Goal: Communication & Community: Answer question/provide support

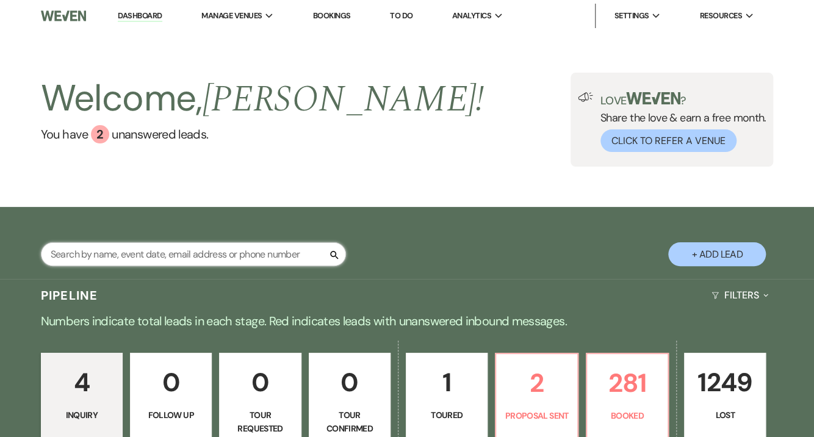
click at [184, 254] on input "text" at bounding box center [193, 254] width 305 height 24
type input "[PERSON_NAME]"
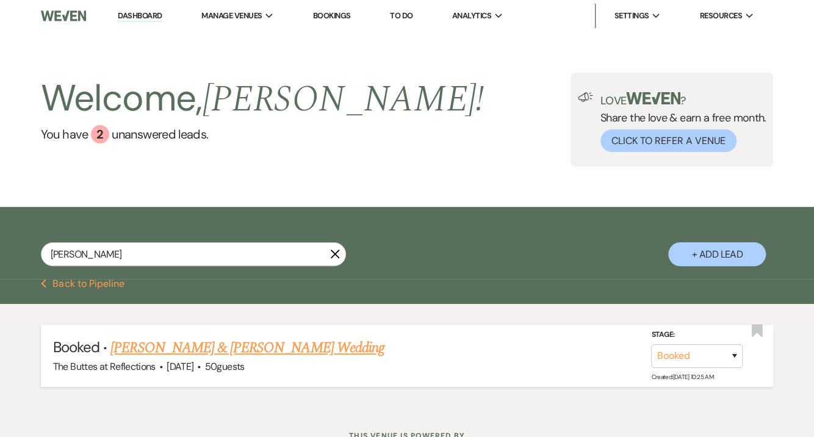
click at [204, 351] on link "[PERSON_NAME] & [PERSON_NAME] Wedding" at bounding box center [246, 348] width 273 height 22
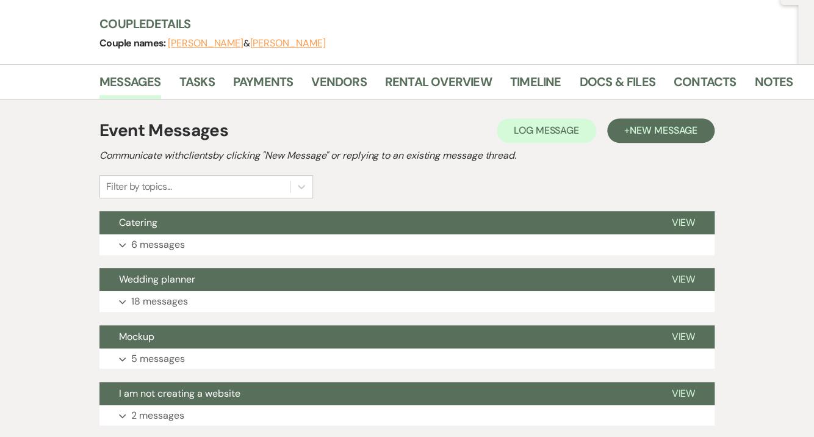
scroll to position [146, 0]
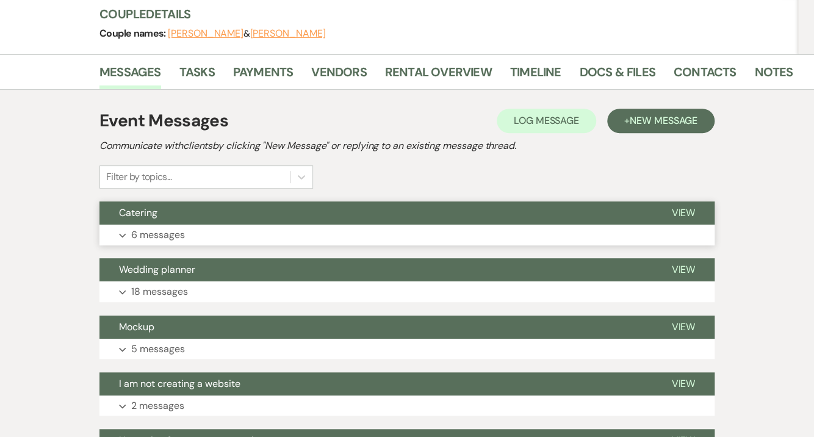
click at [151, 235] on p "6 messages" at bounding box center [158, 235] width 54 height 16
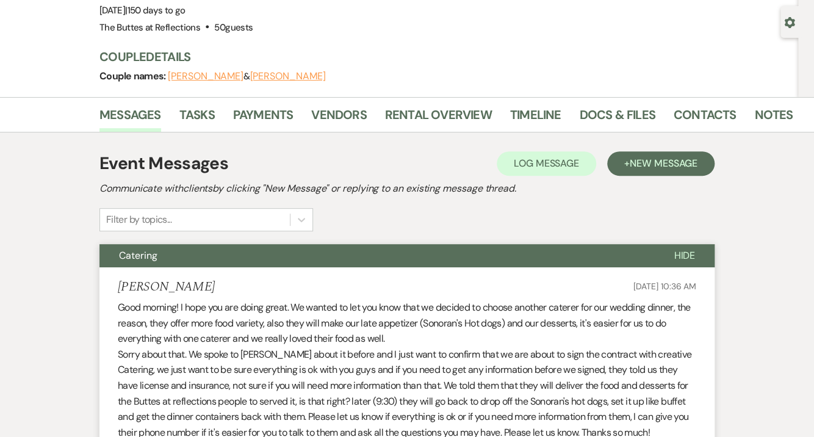
scroll to position [0, 0]
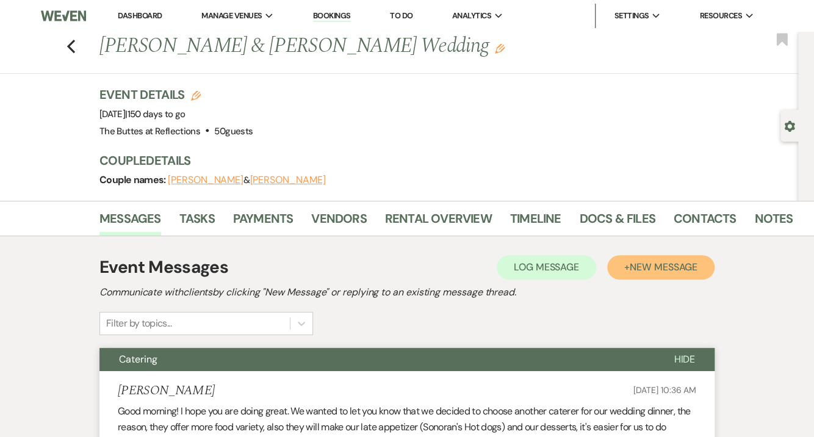
click at [642, 264] on span "New Message" at bounding box center [664, 267] width 68 height 13
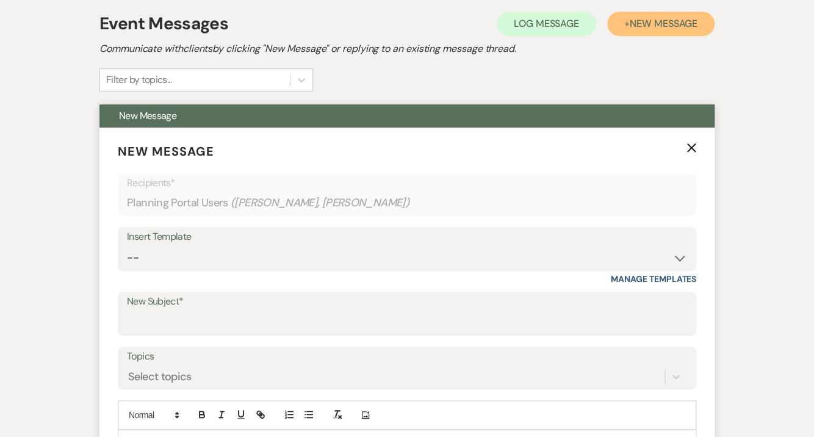
scroll to position [244, 0]
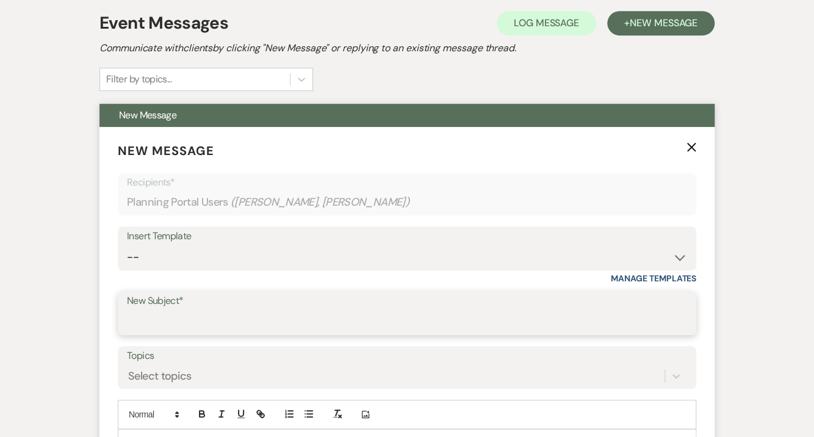
click at [165, 324] on input "New Subject*" at bounding box center [407, 322] width 560 height 24
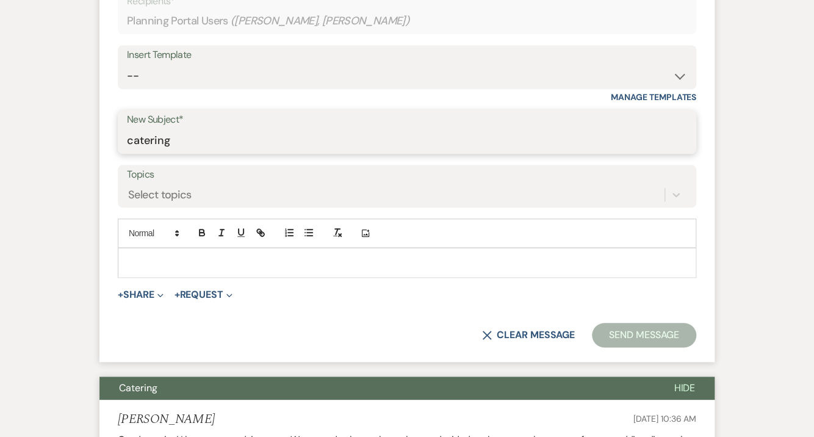
scroll to position [439, 0]
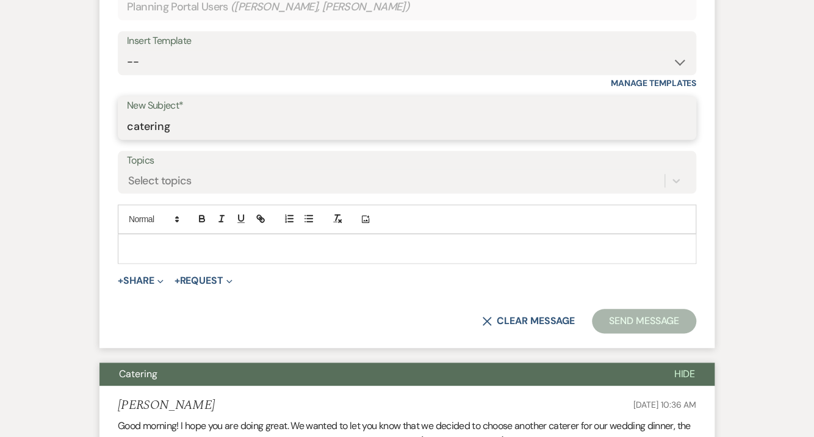
type input "catering"
click at [146, 242] on p at bounding box center [407, 248] width 559 height 13
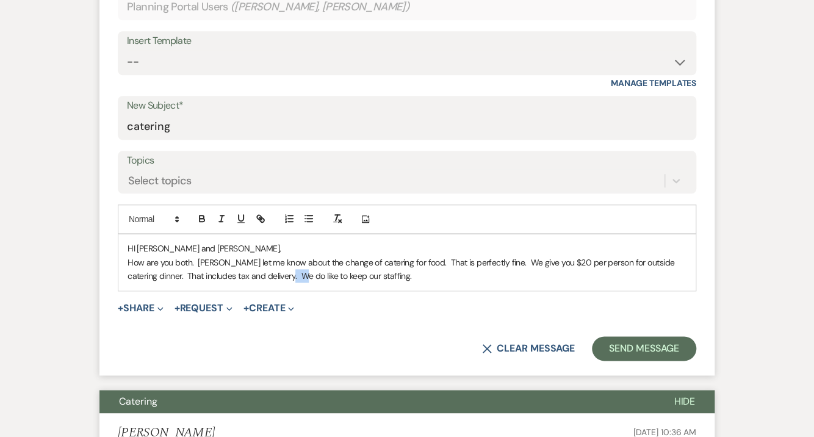
drag, startPoint x: 264, startPoint y: 277, endPoint x: 276, endPoint y: 272, distance: 12.6
click at [276, 272] on p "How are you both. [PERSON_NAME] let me know about the change of catering for fo…" at bounding box center [407, 269] width 559 height 27
click at [298, 274] on p "How are you both. [PERSON_NAME] let me know about the change of catering for fo…" at bounding box center [407, 269] width 559 height 27
click at [366, 276] on p "How are you both. [PERSON_NAME] let me know about the change of catering for fo…" at bounding box center [407, 269] width 559 height 27
click at [192, 262] on p "How are you both. [PERSON_NAME] let me know about the change of catering for fo…" at bounding box center [407, 269] width 559 height 27
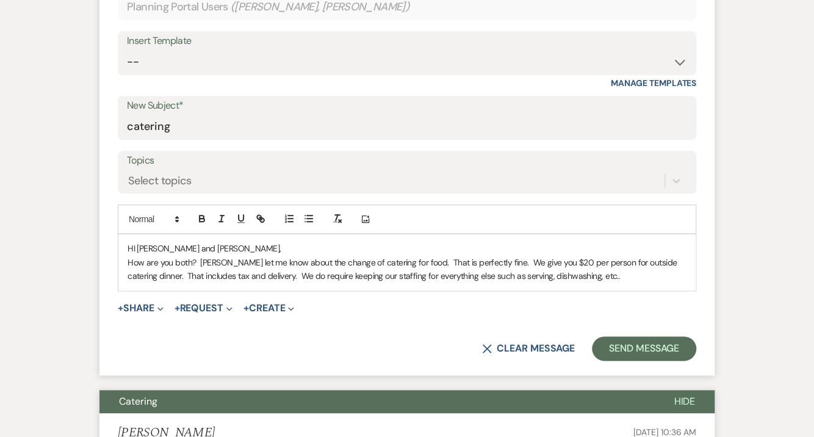
click at [565, 276] on p "How are you both? [PERSON_NAME] let me know about the change of catering for fo…" at bounding box center [407, 269] width 559 height 27
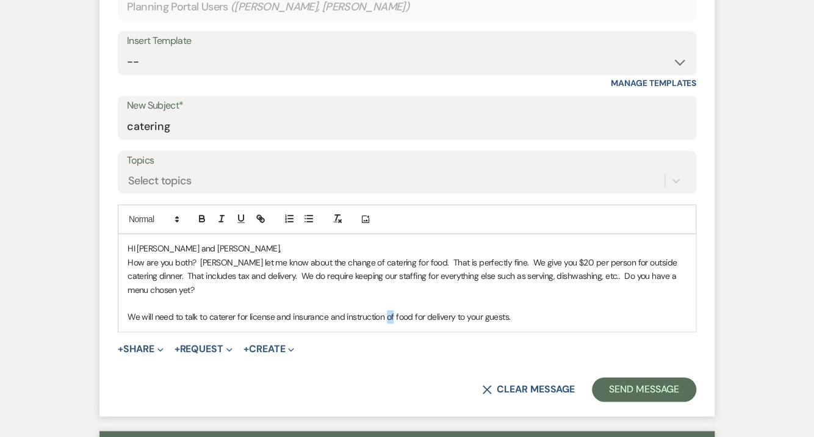
click at [387, 310] on p "We will need to talk to caterer for license and insurance and instruction of fo…" at bounding box center [407, 316] width 559 height 13
drag, startPoint x: 386, startPoint y: 301, endPoint x: 529, endPoint y: 314, distance: 143.3
click at [529, 314] on div "HI [PERSON_NAME] and [PERSON_NAME], How are you both? [PERSON_NAME] let me know…" at bounding box center [406, 282] width 577 height 96
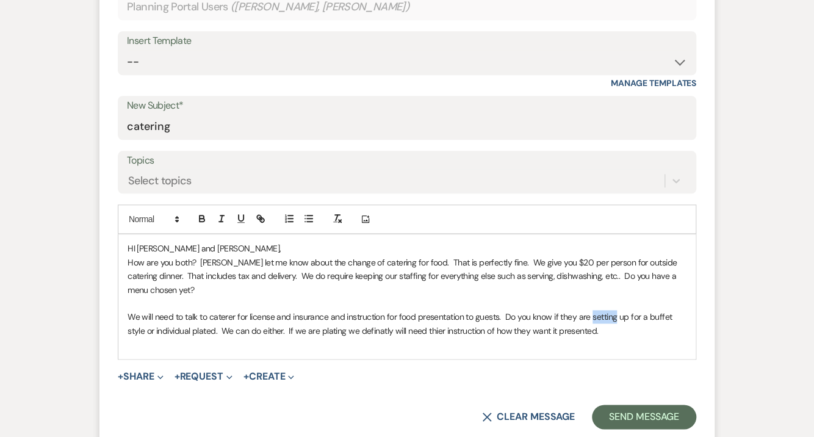
drag, startPoint x: 615, startPoint y: 300, endPoint x: 591, endPoint y: 307, distance: 25.7
click at [591, 310] on p "We will need to talk to caterer for license and insurance and instruction for f…" at bounding box center [407, 323] width 559 height 27
click at [577, 315] on p "We will need to talk to caterer for license and insurance and instruction for f…" at bounding box center [407, 323] width 559 height 27
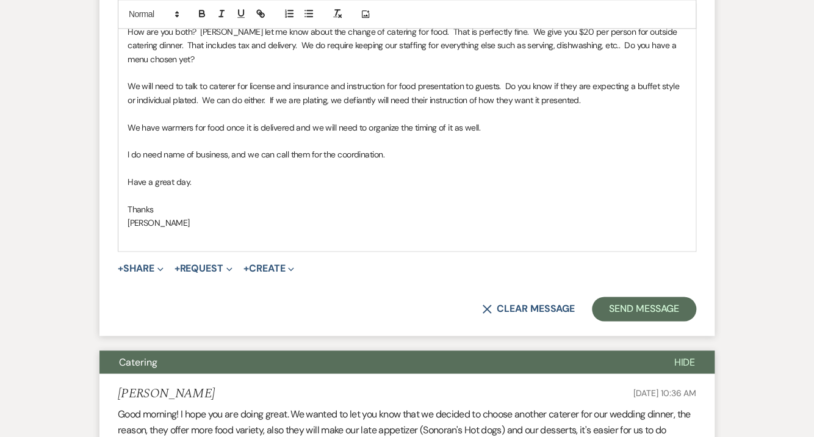
scroll to position [691, 0]
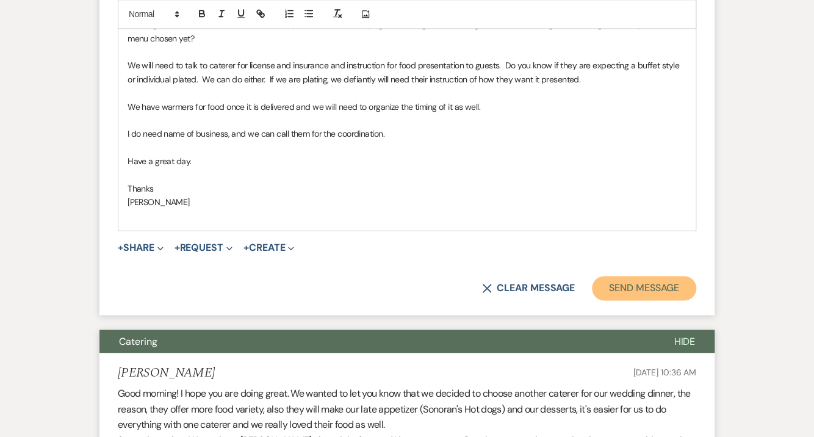
click at [647, 276] on button "Send Message" at bounding box center [644, 288] width 104 height 24
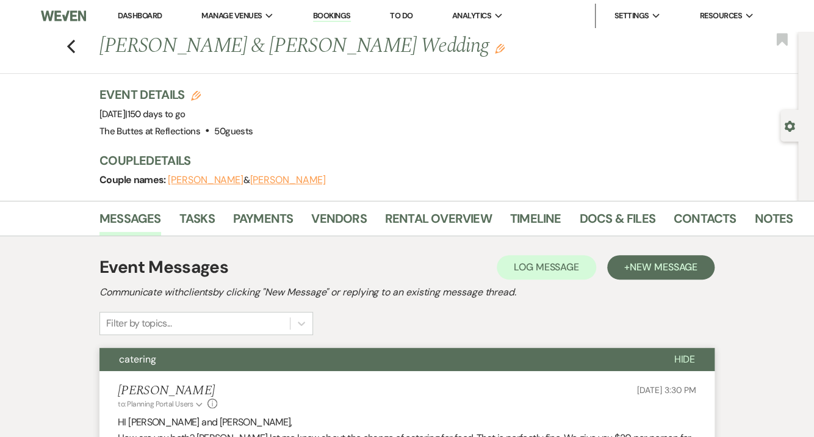
scroll to position [0, 0]
